Goal: Navigation & Orientation: Find specific page/section

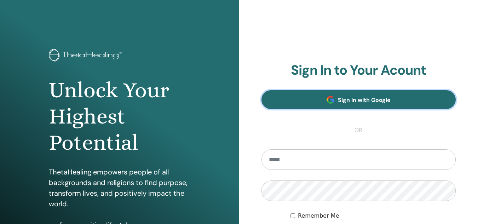
click at [364, 103] on span "Sign In with Google" at bounding box center [364, 99] width 53 height 7
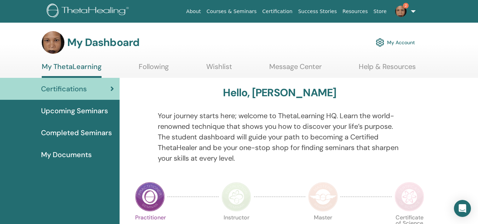
click at [70, 130] on span "Completed Seminars" at bounding box center [76, 132] width 71 height 11
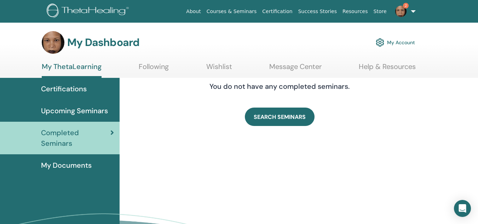
click at [75, 113] on span "Upcoming Seminars" at bounding box center [74, 110] width 67 height 11
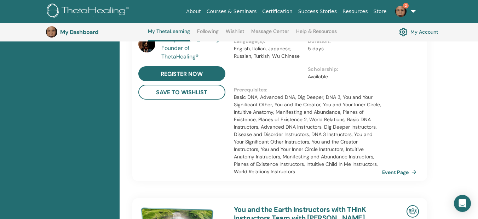
scroll to position [329, 0]
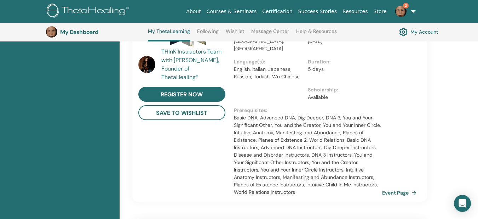
click at [405, 8] on span "2" at bounding box center [406, 6] width 6 height 6
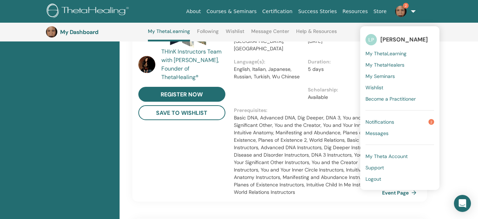
click at [407, 120] on link "Notifications 2" at bounding box center [399, 121] width 69 height 11
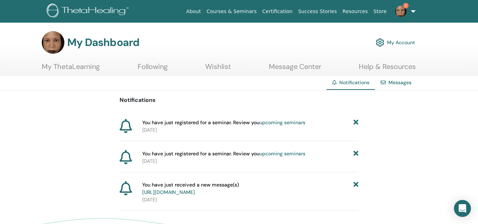
click at [272, 123] on link "upcoming seminars" at bounding box center [282, 122] width 46 height 6
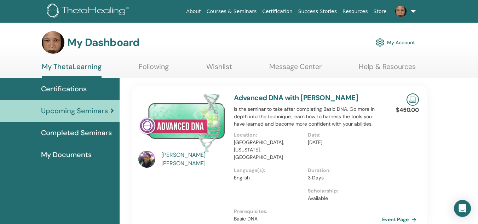
click at [82, 87] on span "Certifications" at bounding box center [64, 88] width 46 height 11
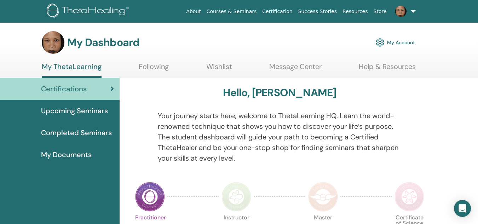
click at [293, 15] on link "Certification" at bounding box center [277, 11] width 36 height 13
click at [256, 14] on link "Courses & Seminars" at bounding box center [232, 11] width 56 height 13
